Goal: Information Seeking & Learning: Learn about a topic

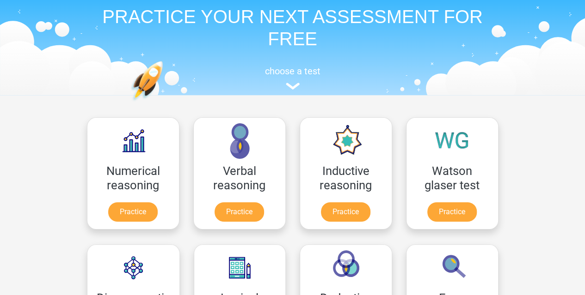
scroll to position [27, 0]
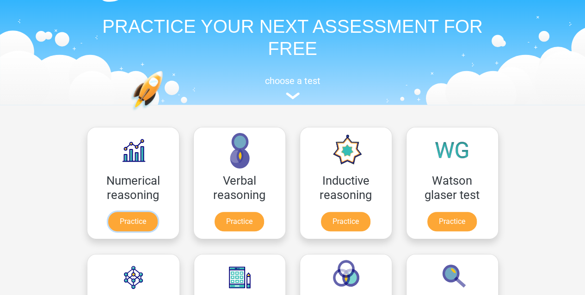
click at [136, 218] on link "Practice" at bounding box center [132, 221] width 49 height 19
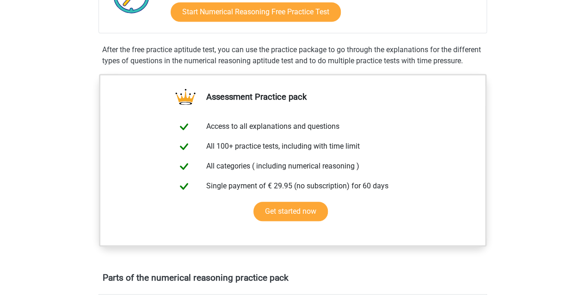
scroll to position [262, 0]
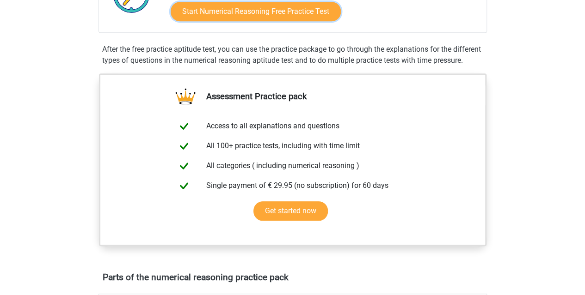
click at [304, 11] on link "Start Numerical Reasoning Free Practice Test" at bounding box center [256, 11] width 170 height 19
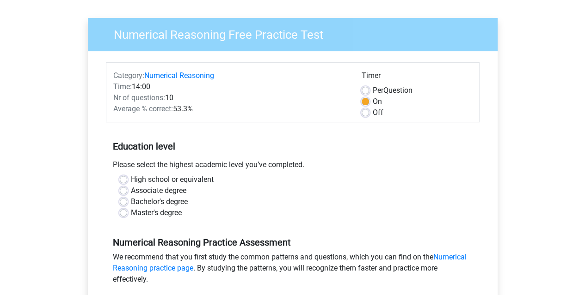
scroll to position [58, 0]
click at [167, 180] on label "High school or equivalent" at bounding box center [172, 179] width 83 height 11
click at [127, 180] on input "High school or equivalent" at bounding box center [123, 178] width 7 height 9
radio input "true"
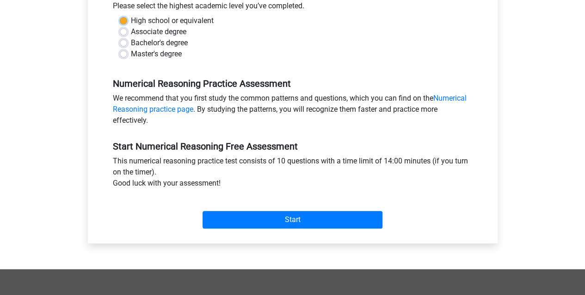
scroll to position [218, 0]
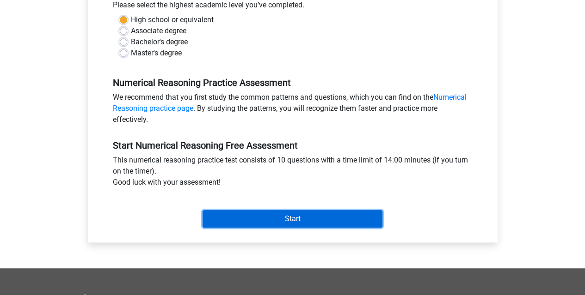
click at [247, 216] on input "Start" at bounding box center [292, 219] width 180 height 18
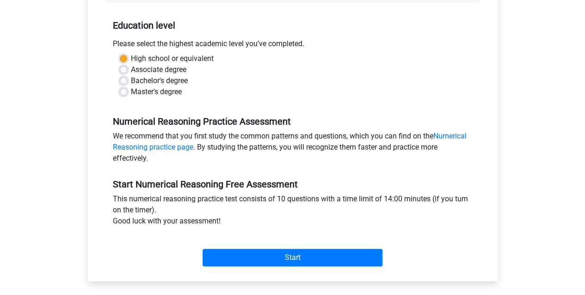
scroll to position [180, 0]
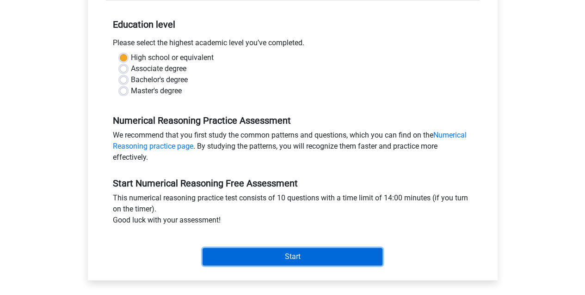
click at [288, 253] on input "Start" at bounding box center [292, 257] width 180 height 18
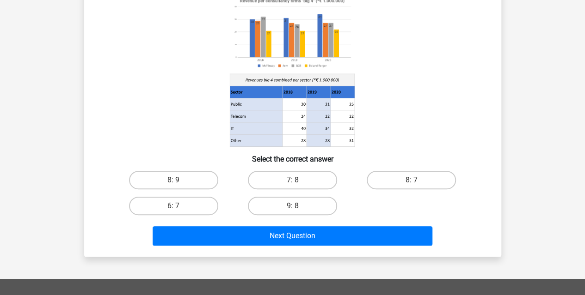
scroll to position [91, 0]
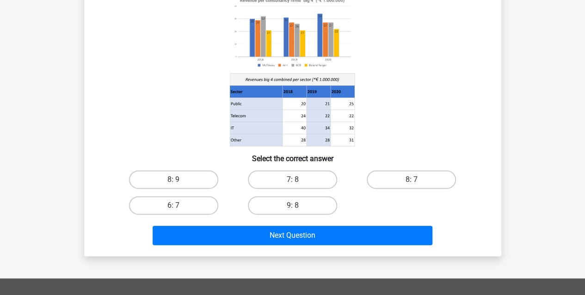
click at [312, 200] on label "9: 8" at bounding box center [292, 205] width 89 height 18
click at [298, 206] on input "9: 8" at bounding box center [295, 209] width 6 height 6
radio input "true"
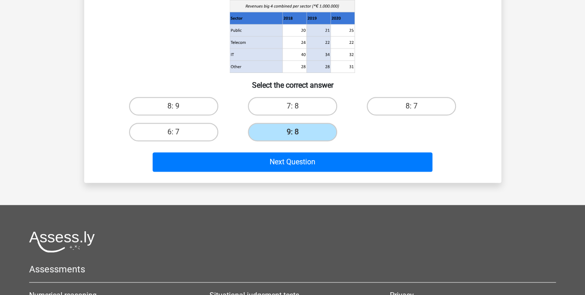
scroll to position [165, 0]
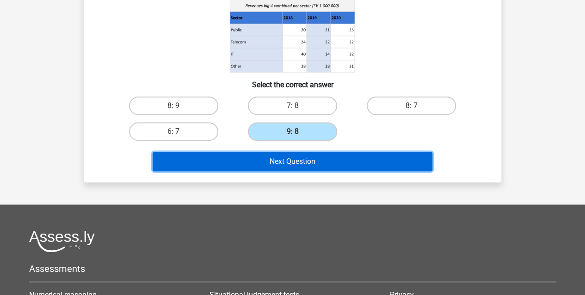
click at [320, 157] on button "Next Question" at bounding box center [293, 161] width 280 height 19
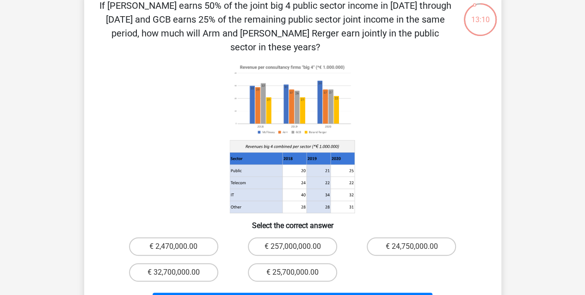
scroll to position [0, 0]
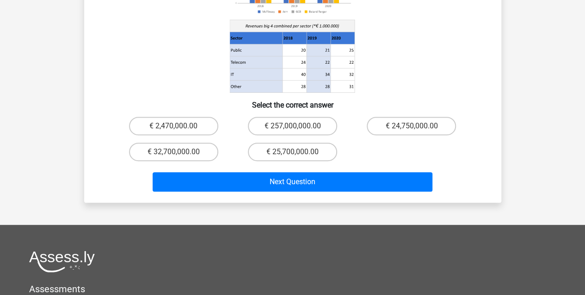
scroll to position [173, 0]
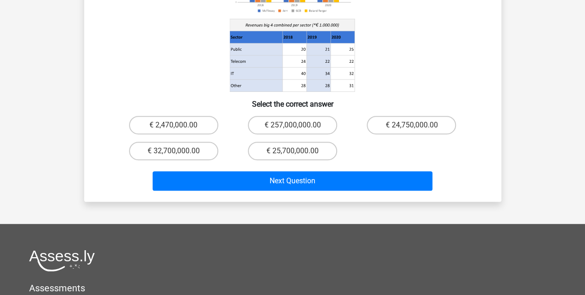
click at [278, 142] on label "€ 25,700,000.00" at bounding box center [292, 151] width 89 height 18
click at [292, 151] on input "€ 25,700,000.00" at bounding box center [295, 154] width 6 height 6
radio input "true"
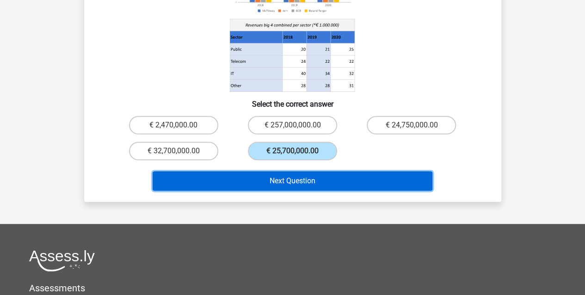
click at [289, 171] on button "Next Question" at bounding box center [293, 180] width 280 height 19
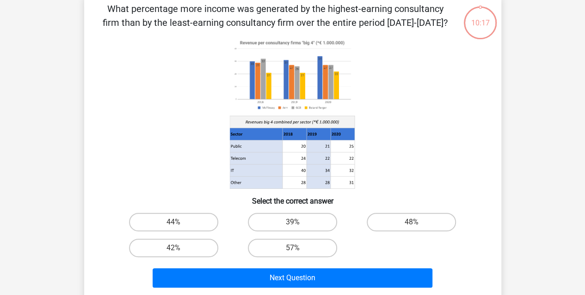
scroll to position [43, 0]
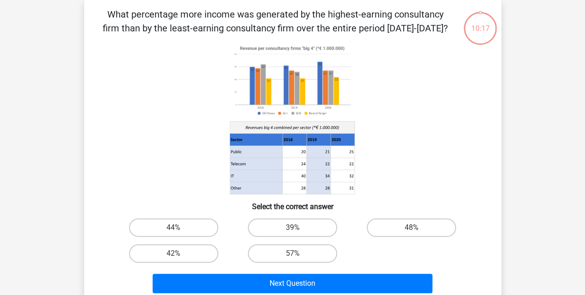
click at [282, 264] on div "57%" at bounding box center [292, 254] width 119 height 26
click at [277, 256] on label "57%" at bounding box center [292, 253] width 89 height 18
click at [292, 256] on input "57%" at bounding box center [295, 257] width 6 height 6
radio input "true"
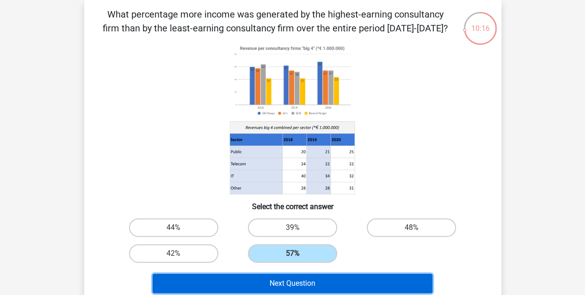
click at [289, 281] on button "Next Question" at bounding box center [293, 283] width 280 height 19
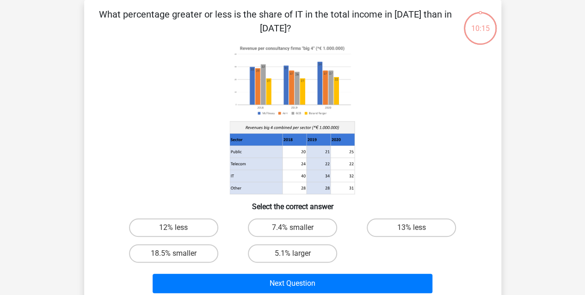
click at [283, 251] on label "5.1% larger" at bounding box center [292, 253] width 89 height 18
click at [292, 254] on input "5.1% larger" at bounding box center [295, 257] width 6 height 6
radio input "true"
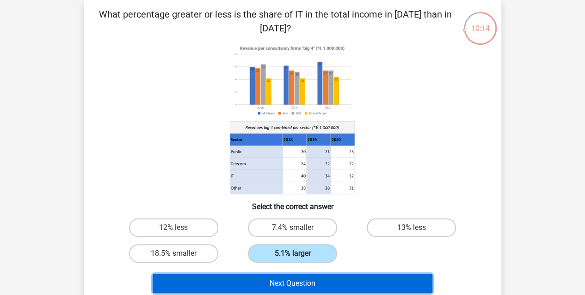
click at [289, 280] on button "Next Question" at bounding box center [293, 283] width 280 height 19
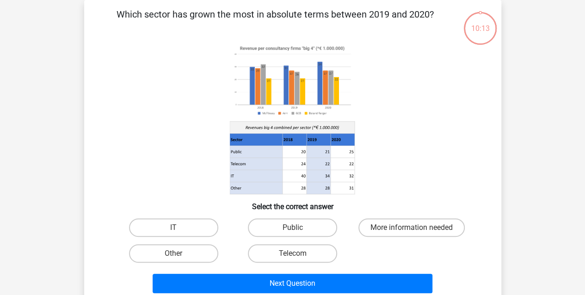
click at [288, 252] on label "Telecom" at bounding box center [292, 253] width 89 height 18
click at [292, 254] on input "Telecom" at bounding box center [295, 257] width 6 height 6
radio input "true"
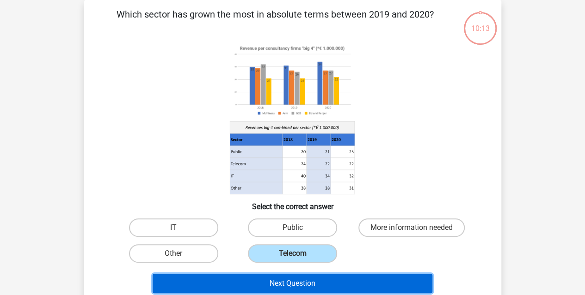
click at [298, 279] on button "Next Question" at bounding box center [293, 283] width 280 height 19
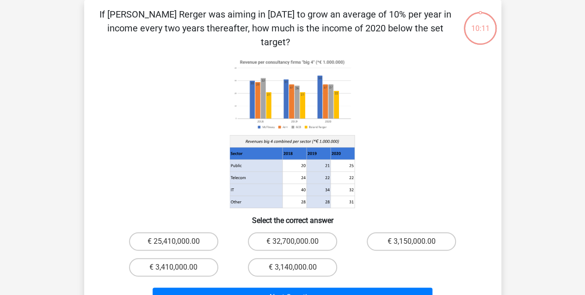
click at [291, 258] on label "€ 3,140,000.00" at bounding box center [292, 267] width 89 height 18
click at [292, 268] on input "€ 3,140,000.00" at bounding box center [295, 271] width 6 height 6
radio input "true"
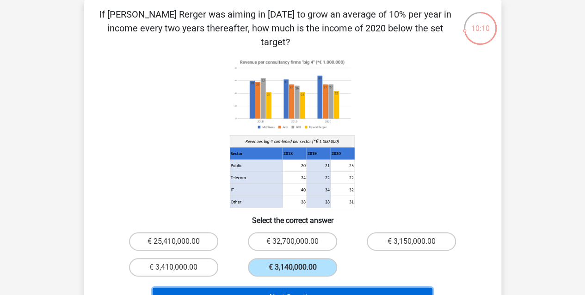
click at [292, 288] on button "Next Question" at bounding box center [293, 297] width 280 height 19
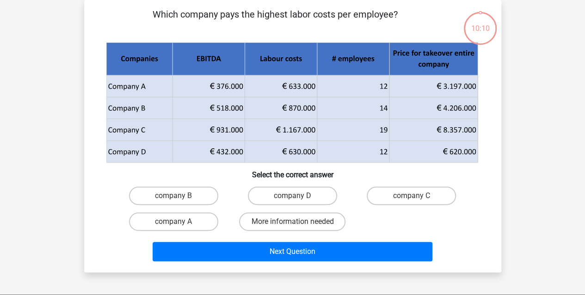
click at [282, 228] on label "More information needed" at bounding box center [292, 222] width 106 height 18
click at [292, 228] on input "More information needed" at bounding box center [295, 225] width 6 height 6
radio input "true"
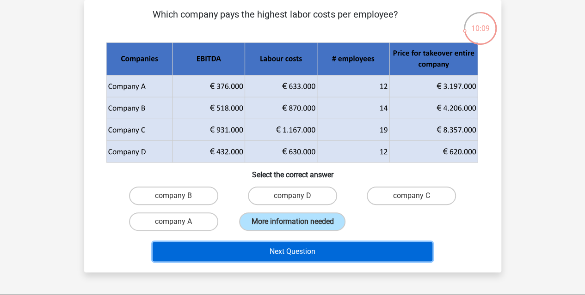
click at [288, 246] on button "Next Question" at bounding box center [293, 251] width 280 height 19
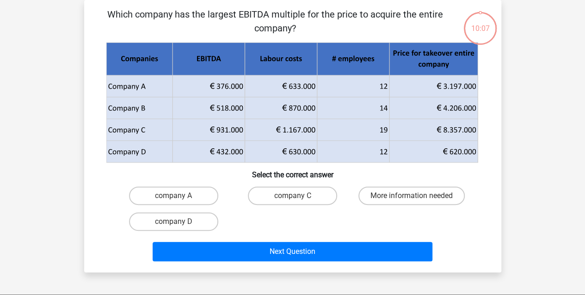
click at [213, 223] on label "company D" at bounding box center [173, 222] width 89 height 18
click at [179, 223] on input "company D" at bounding box center [176, 225] width 6 height 6
radio input "true"
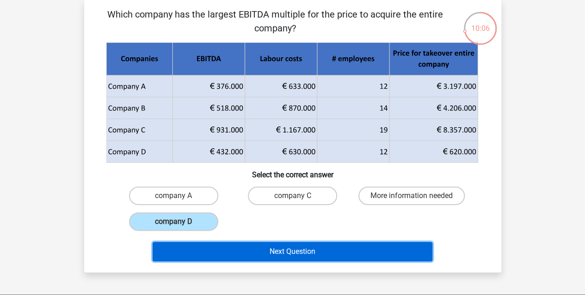
click at [263, 251] on button "Next Question" at bounding box center [293, 251] width 280 height 19
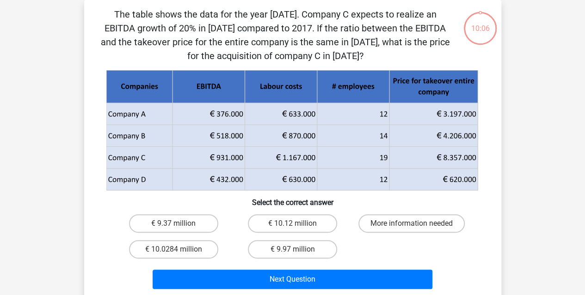
click at [260, 245] on label "€ 9.97 million" at bounding box center [292, 249] width 89 height 18
click at [292, 250] on input "€ 9.97 million" at bounding box center [295, 253] width 6 height 6
radio input "true"
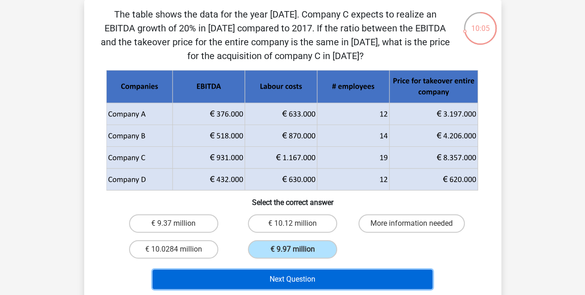
click at [276, 279] on button "Next Question" at bounding box center [293, 279] width 280 height 19
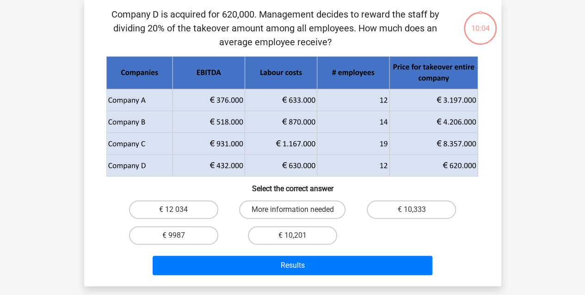
click at [286, 238] on label "€ 10,201" at bounding box center [292, 235] width 89 height 18
click at [292, 238] on input "€ 10,201" at bounding box center [295, 239] width 6 height 6
radio input "true"
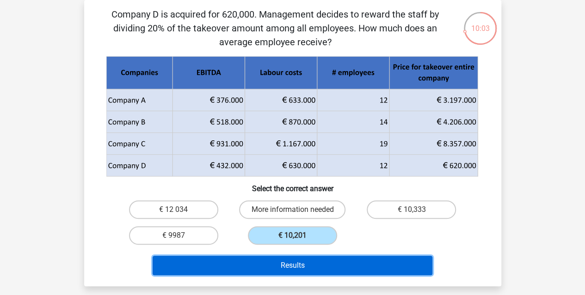
click at [300, 265] on button "Results" at bounding box center [293, 265] width 280 height 19
